Goal: Navigation & Orientation: Find specific page/section

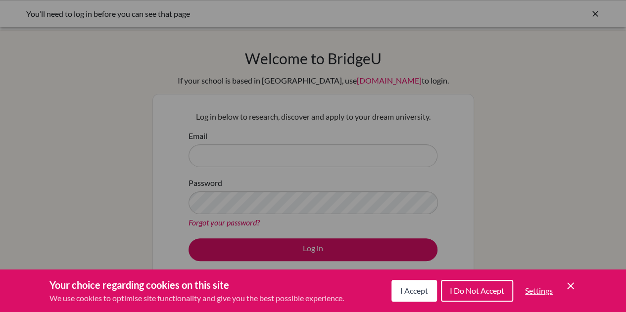
click at [418, 297] on button "I Accept" at bounding box center [415, 291] width 46 height 22
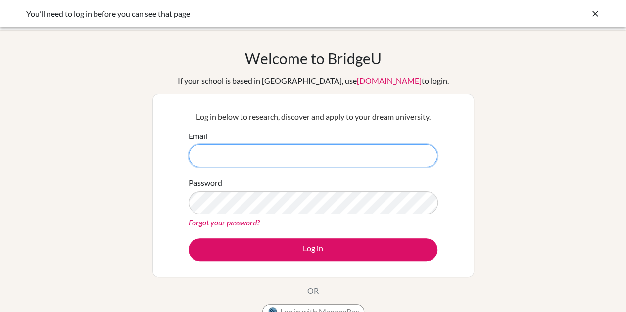
click at [221, 151] on input "Email" at bounding box center [313, 156] width 249 height 23
type input "pasrija@gka.ed.jp"
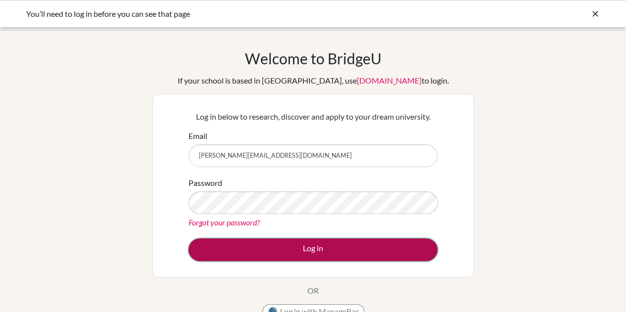
click at [294, 257] on button "Log in" at bounding box center [313, 250] width 249 height 23
click at [293, 248] on button "Log in" at bounding box center [313, 250] width 249 height 23
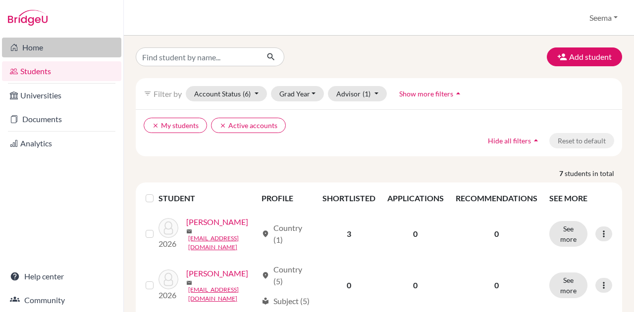
click at [60, 44] on link "Home" at bounding box center [61, 48] width 119 height 20
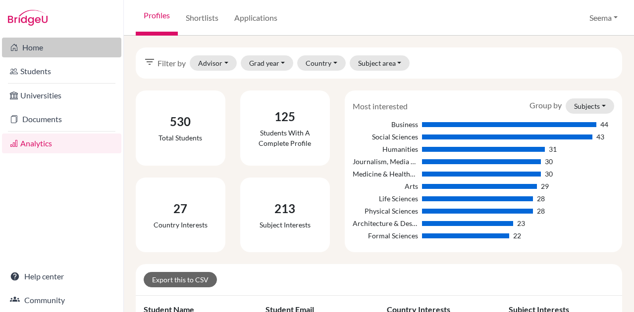
click at [43, 50] on link "Home" at bounding box center [61, 48] width 119 height 20
